Goal: Task Accomplishment & Management: Complete application form

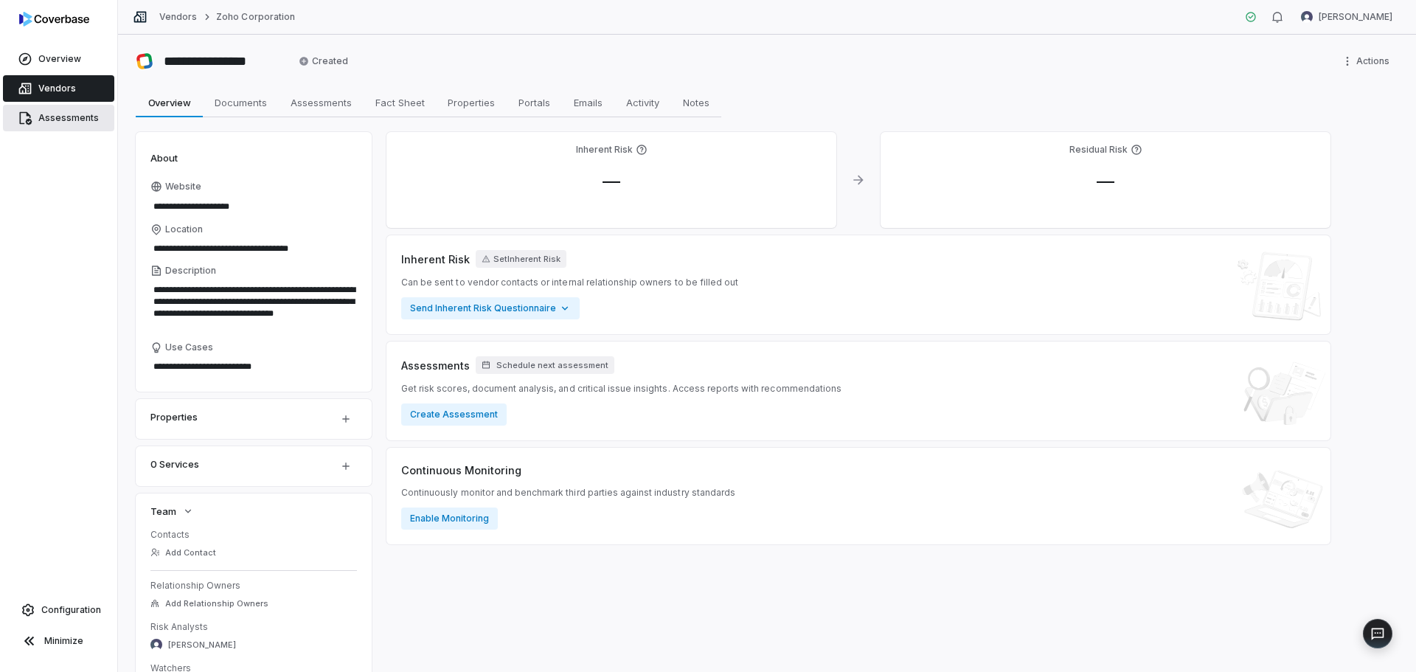
click at [72, 113] on span "Assessments" at bounding box center [68, 118] width 60 height 12
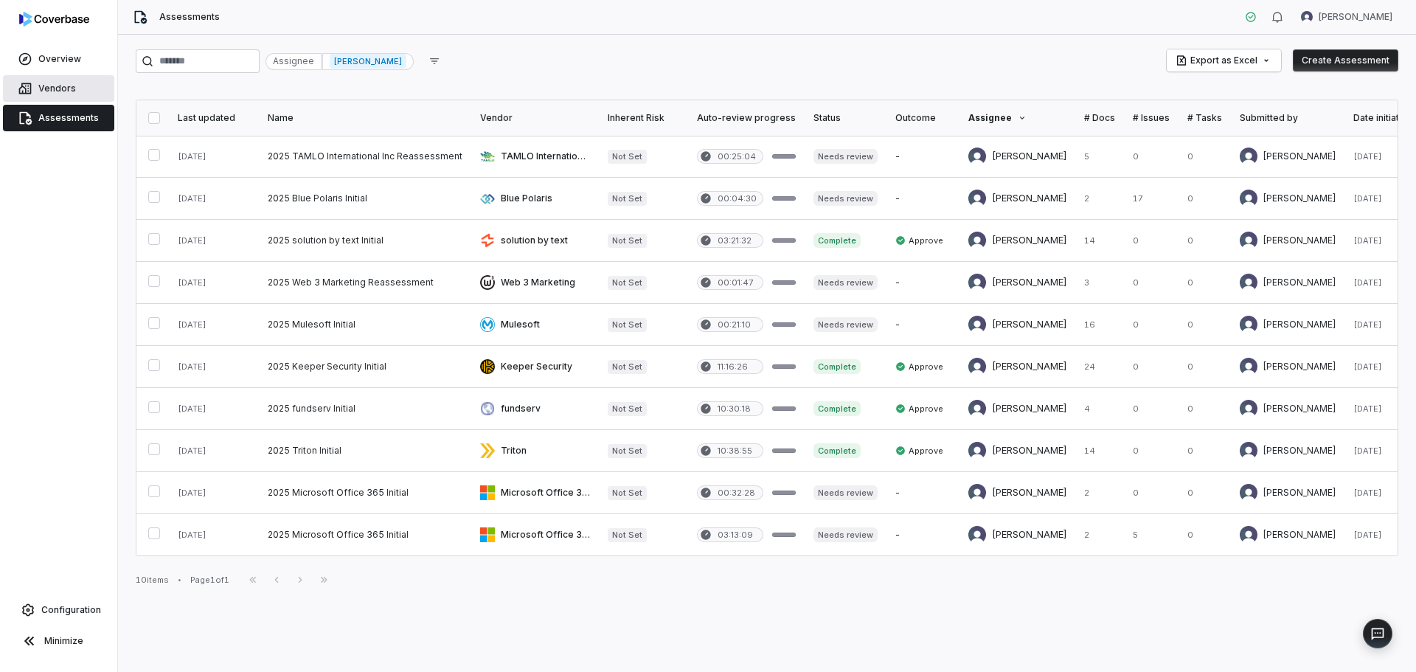
click at [71, 93] on span "Vendors" at bounding box center [57, 89] width 38 height 12
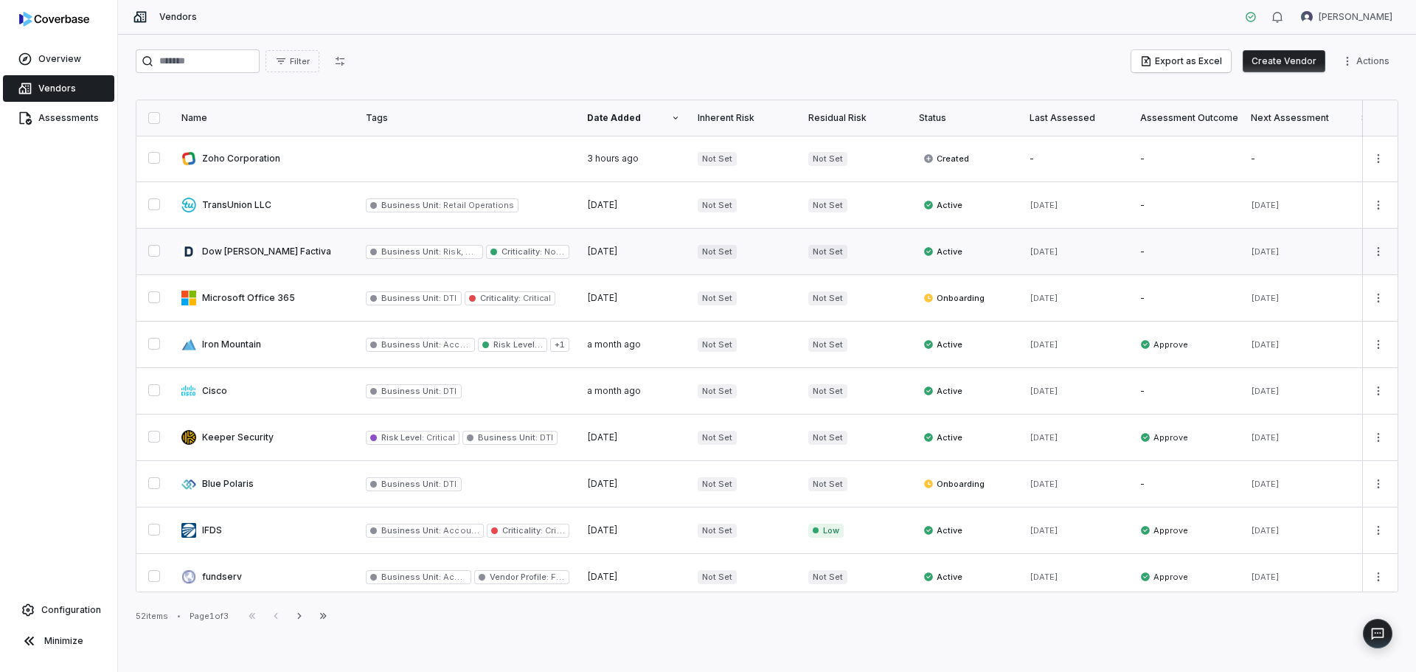
click at [229, 254] on link at bounding box center [265, 252] width 184 height 46
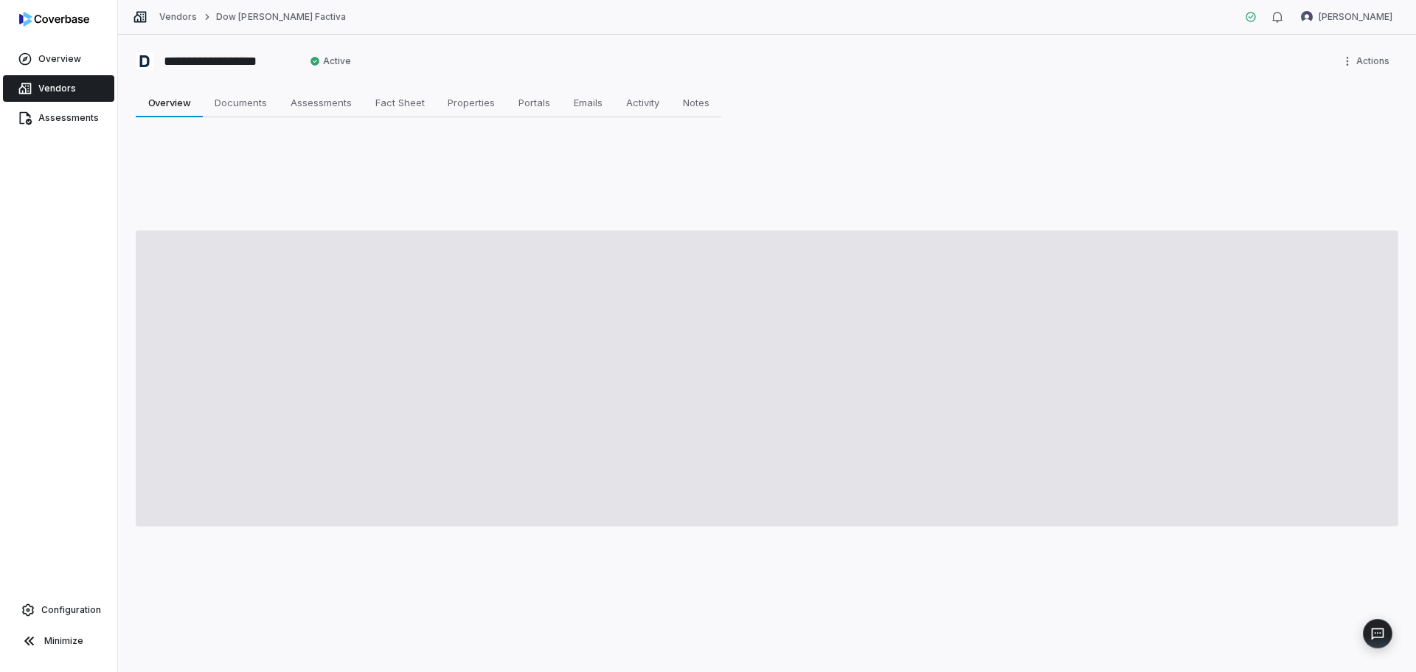
type textarea "*"
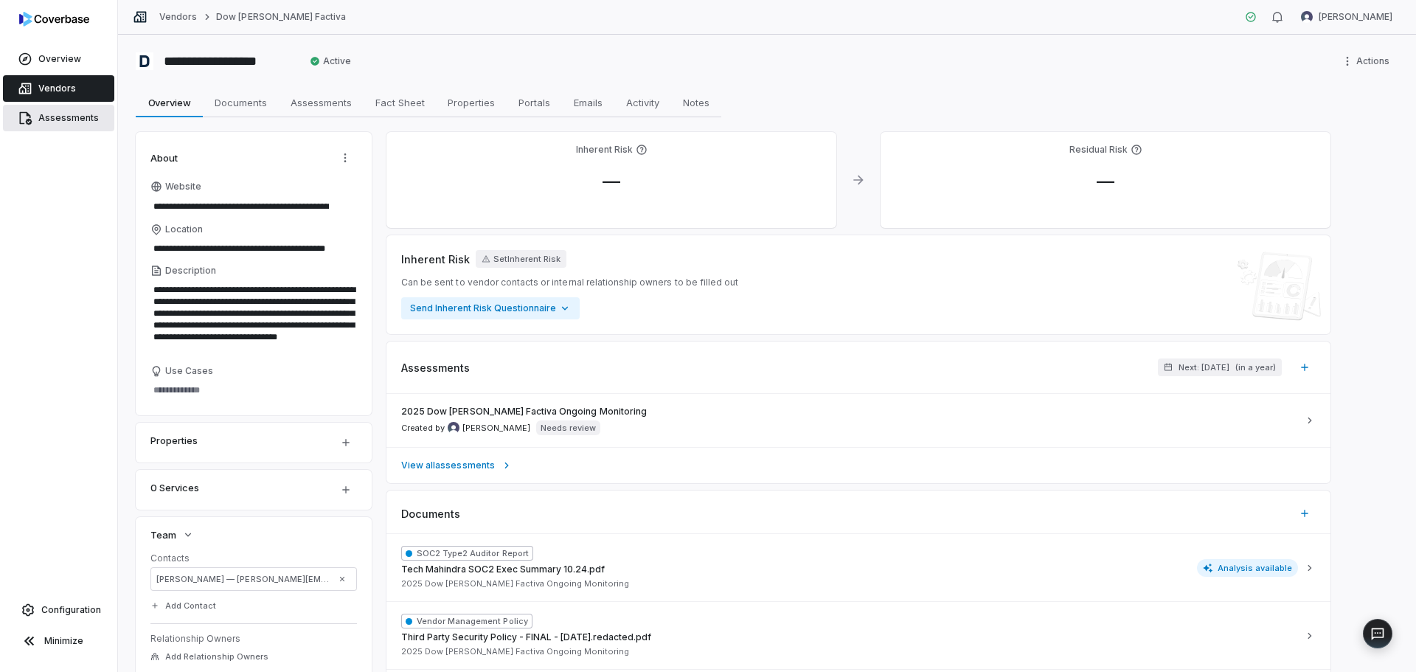
click at [55, 120] on span "Assessments" at bounding box center [68, 118] width 60 height 12
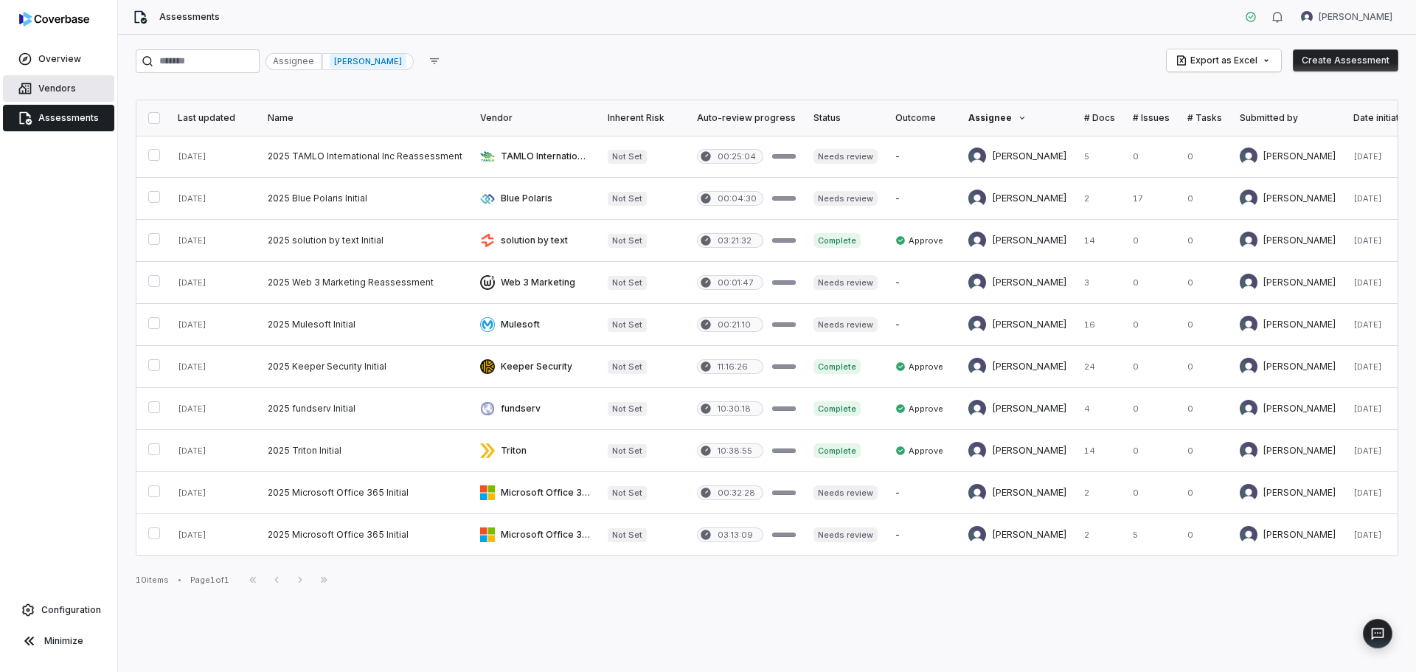
click at [701, 66] on button "Create Assessment" at bounding box center [1345, 60] width 105 height 22
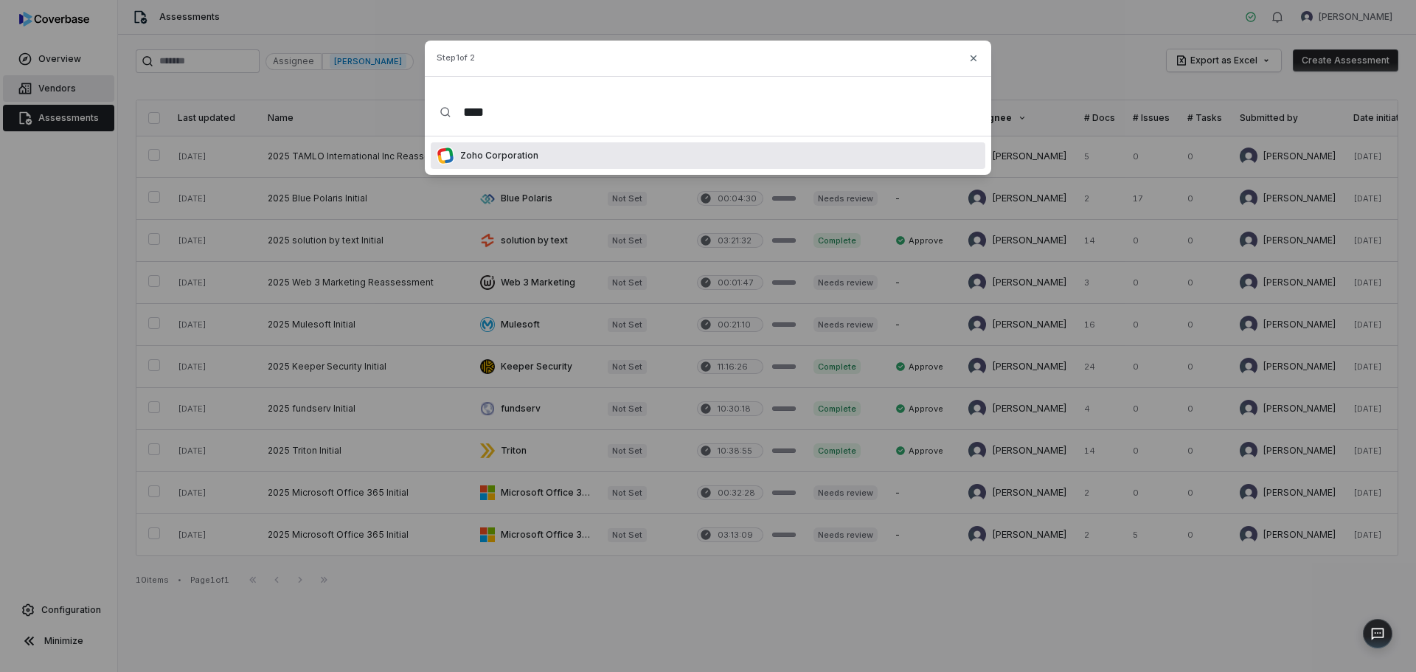
type input "****"
click at [511, 156] on p "Zoho Corporation" at bounding box center [496, 156] width 84 height 12
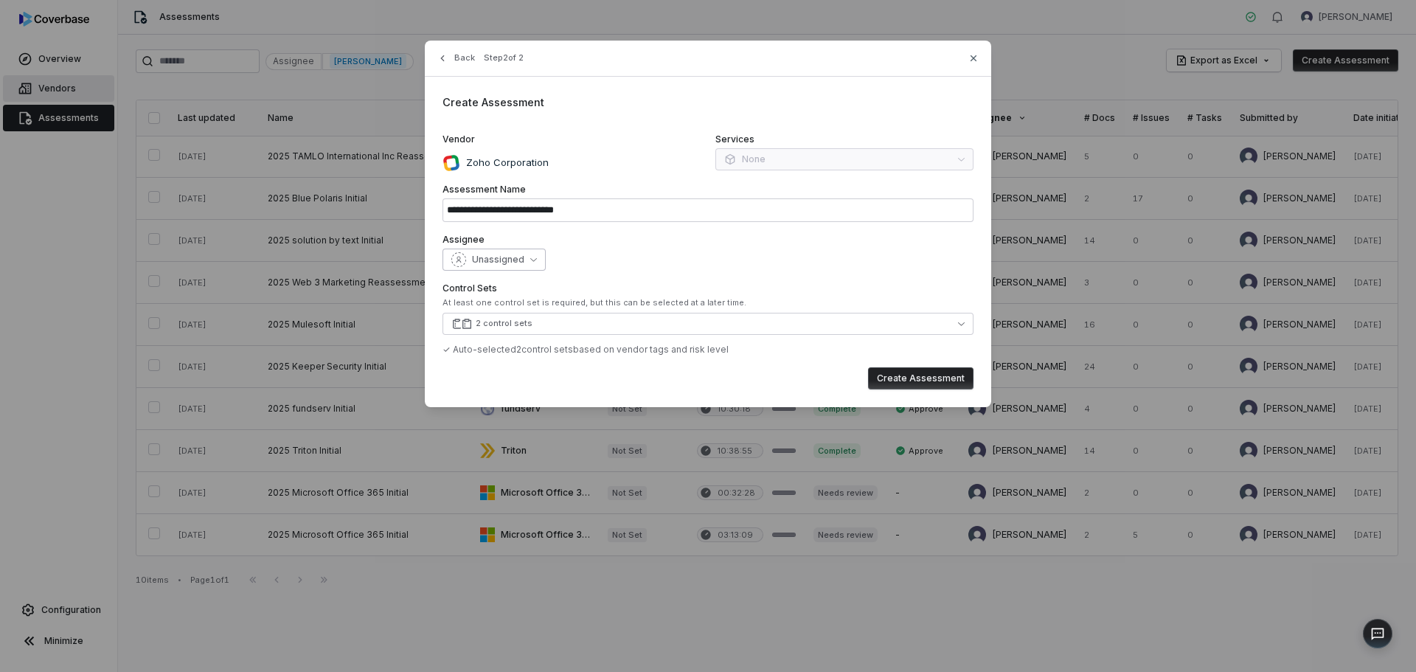
click at [531, 259] on icon "button" at bounding box center [533, 259] width 7 height 7
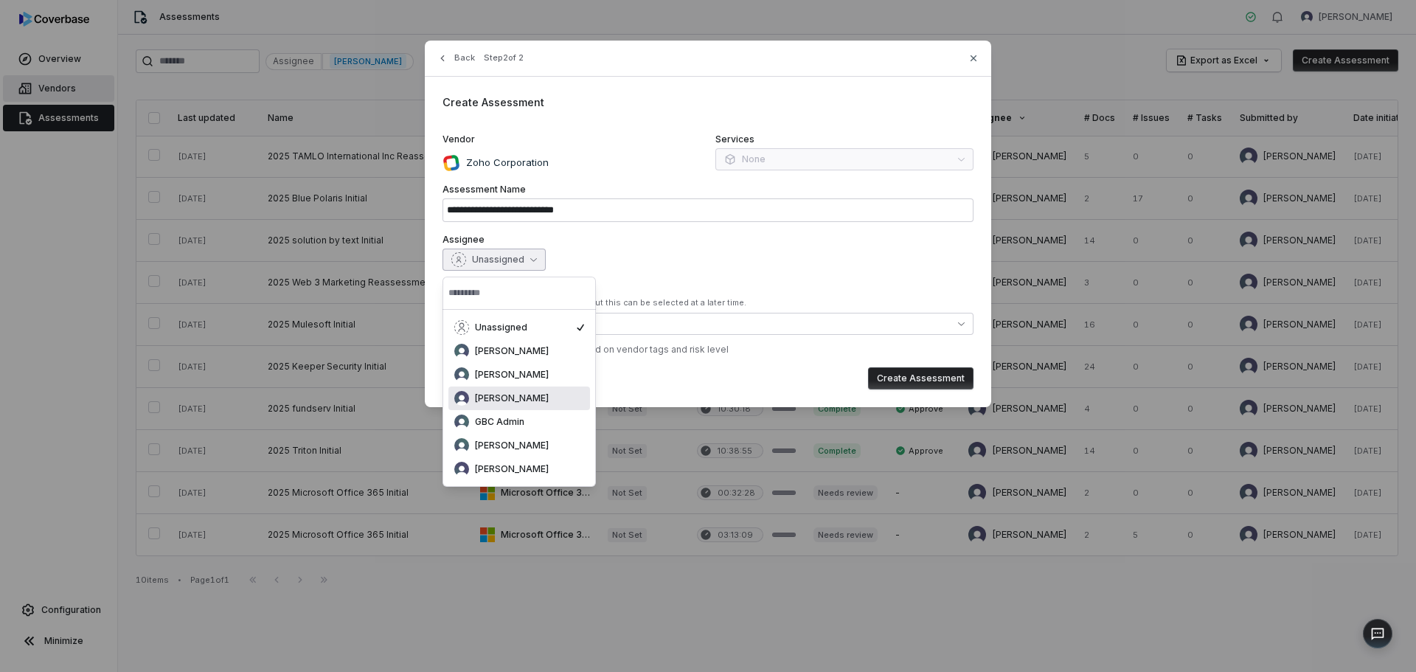
click at [547, 374] on div "[PERSON_NAME]" at bounding box center [519, 398] width 130 height 15
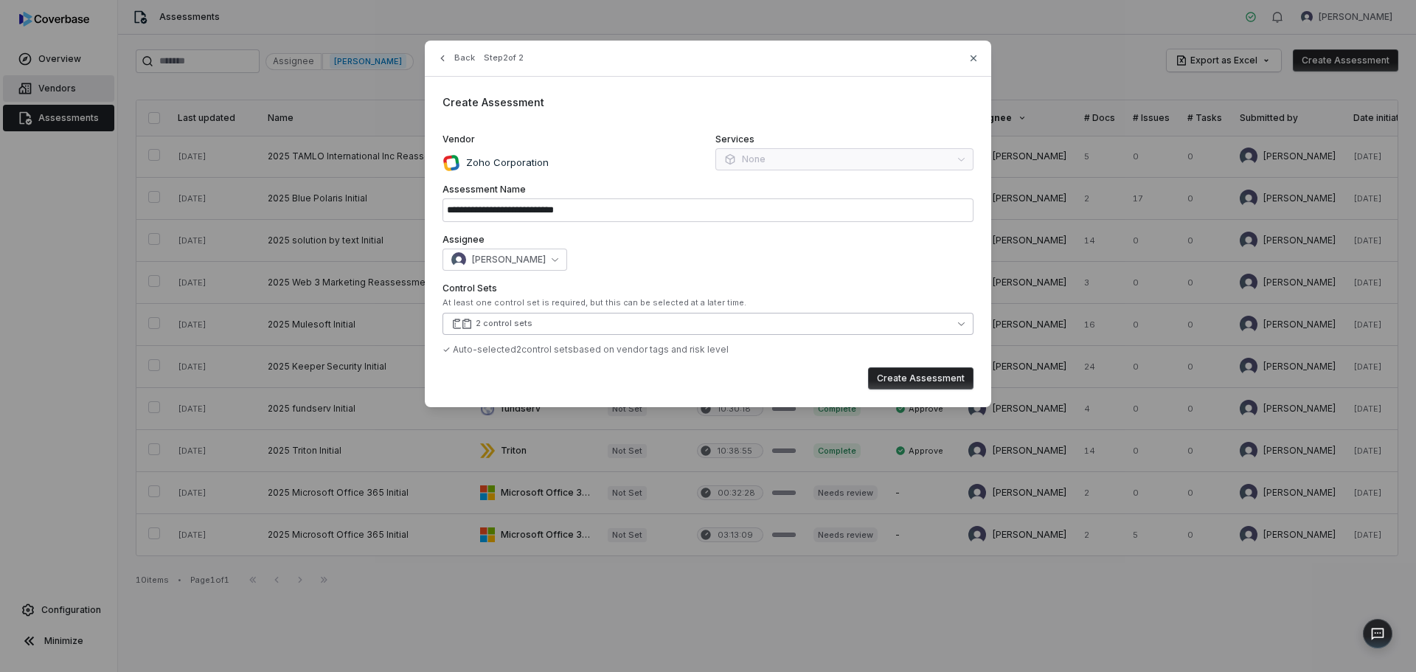
click at [606, 323] on button "2 control sets" at bounding box center [708, 324] width 531 height 22
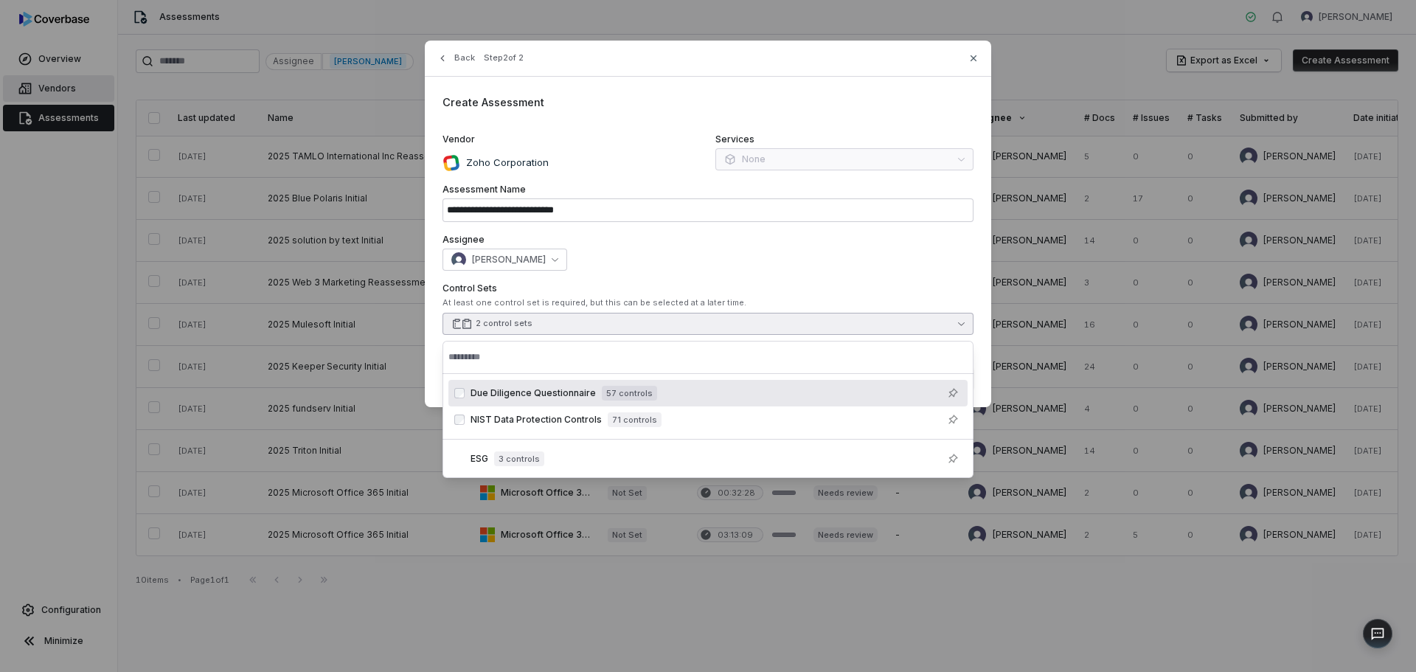
click at [612, 242] on label "Assignee" at bounding box center [708, 240] width 531 height 12
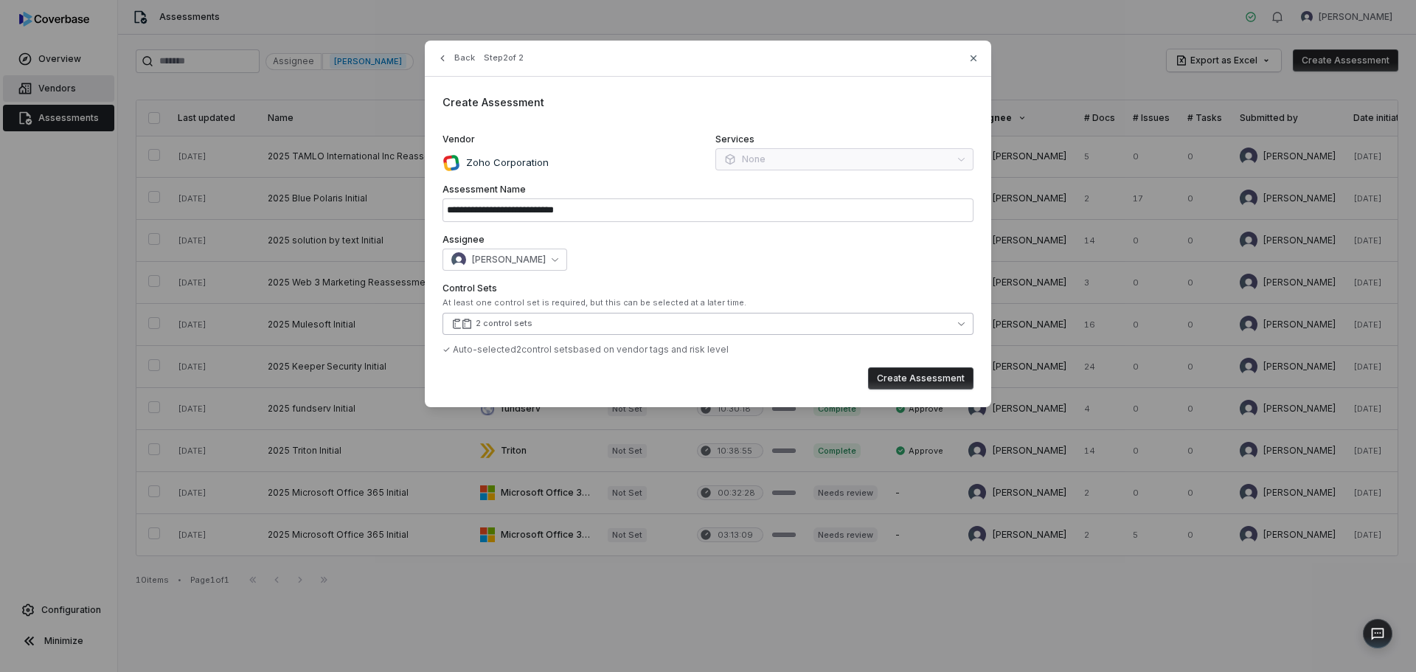
click at [534, 327] on button "2 control sets" at bounding box center [708, 324] width 531 height 22
